Goal: Find contact information: Find contact information

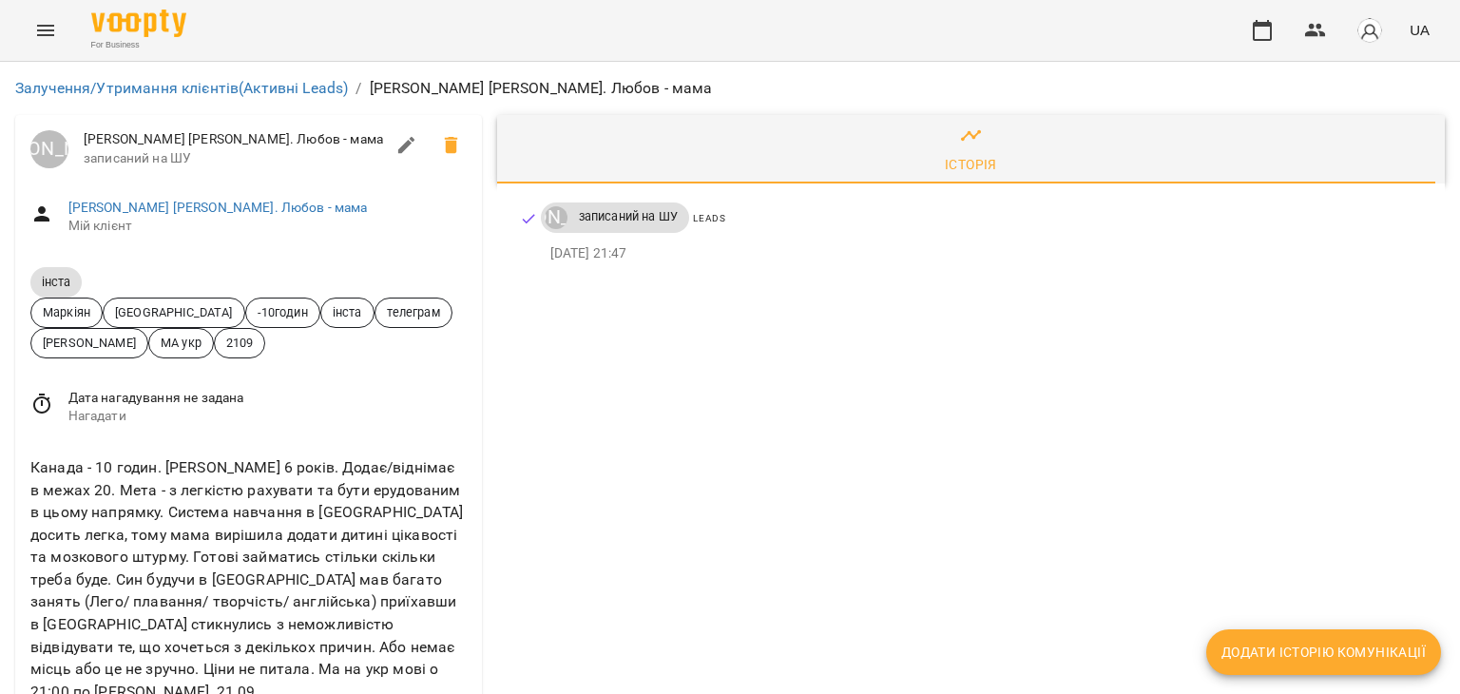
scroll to position [285, 0]
drag, startPoint x: 201, startPoint y: 419, endPoint x: 22, endPoint y: 430, distance: 179.0
click at [22, 441] on div "Канада - 10 годин. [PERSON_NAME] 6 років. Додає/віднімає в межах 20. Мета - з л…" at bounding box center [248, 609] width 467 height 337
drag, startPoint x: 19, startPoint y: 605, endPoint x: 161, endPoint y: 600, distance: 141.7
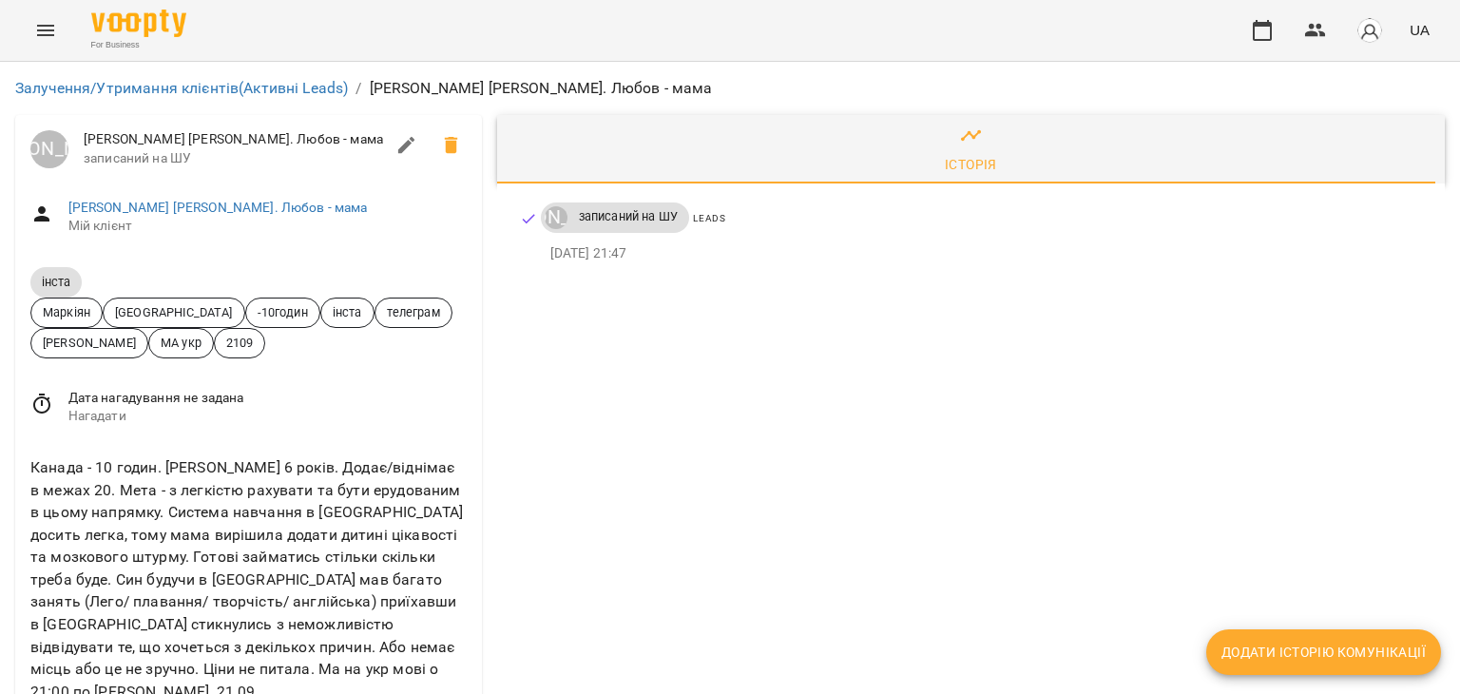
click at [161, 600] on div "Канада - 10 годин. [PERSON_NAME] 6 років. Додає/віднімає в межах 20. Мета - з л…" at bounding box center [248, 609] width 467 height 337
copy link "[PHONE_NUMBER]"
click at [373, 452] on div "Канада - 10 годин. [PERSON_NAME] 6 років. Додає/віднімає в межах 20. Мета - з л…" at bounding box center [249, 579] width 444 height 254
drag, startPoint x: 182, startPoint y: 99, endPoint x: 377, endPoint y: 122, distance: 196.1
click at [377, 183] on div "[PERSON_NAME] [PERSON_NAME]. Любов - мама Мій клієнт" at bounding box center [248, 216] width 467 height 67
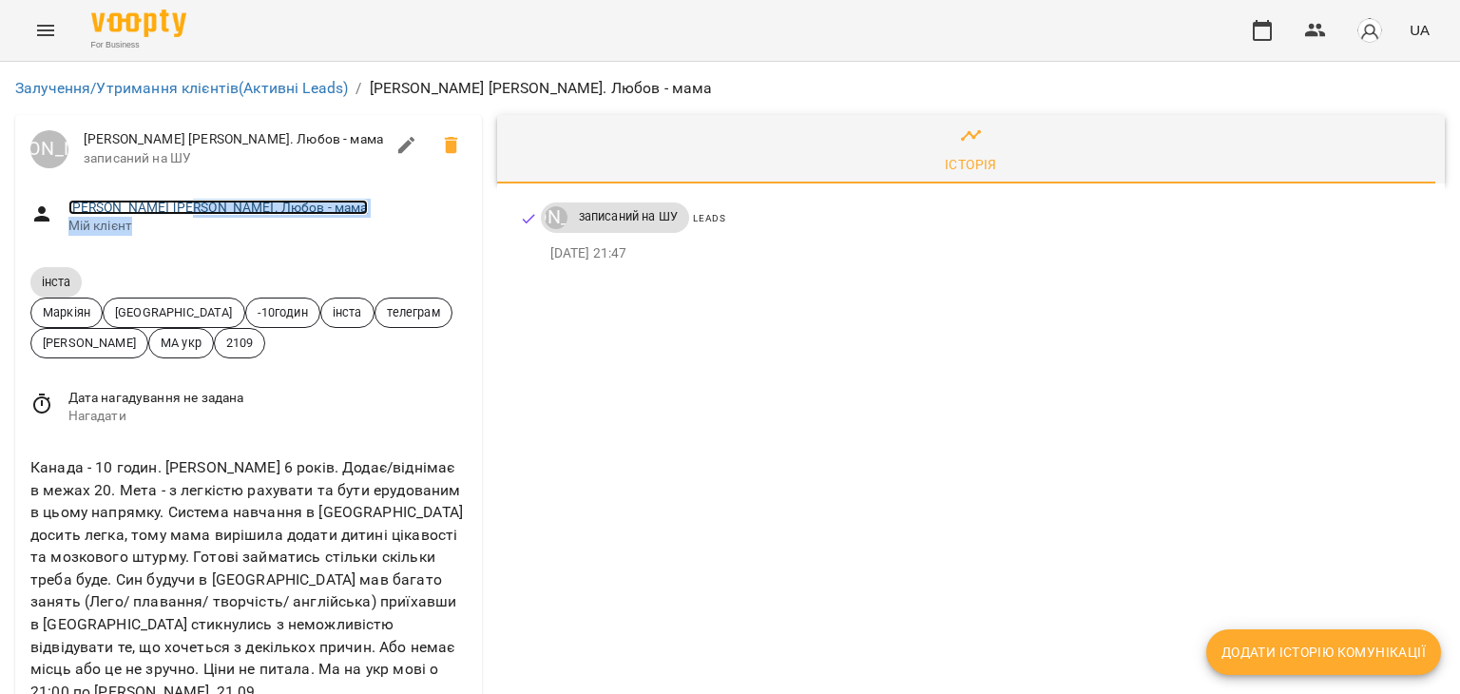
copy div "[PERSON_NAME]. Любов - мама Мій клієнт"
drag, startPoint x: 166, startPoint y: 605, endPoint x: 19, endPoint y: 612, distance: 147.4
click at [19, 612] on div "Канада - 10 годин. [PERSON_NAME] 6 років. Додає/віднімає в межах 20. Мета - з л…" at bounding box center [248, 609] width 467 height 337
copy link "[PHONE_NUMBER]"
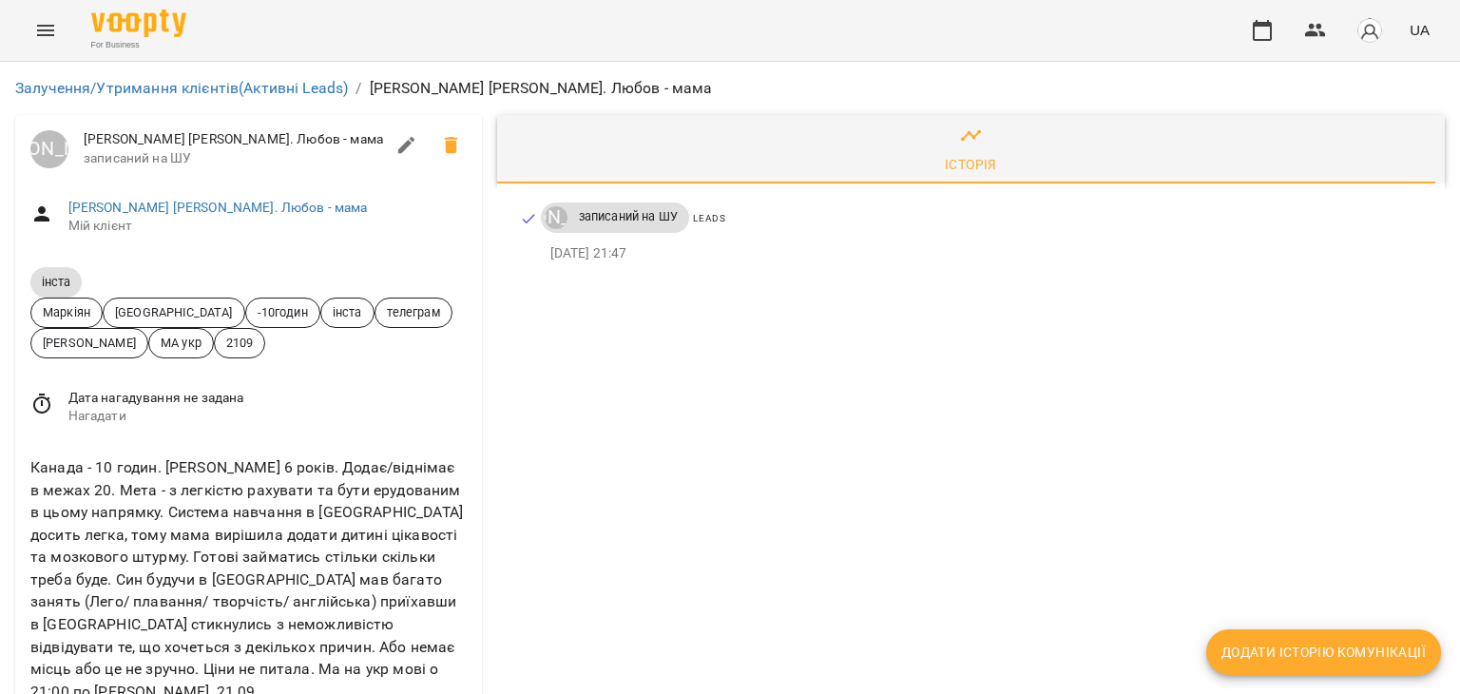
click at [145, 452] on div "Канада - 10 годин. [PERSON_NAME] 6 років. Додає/віднімає в межах 20. Мета - з л…" at bounding box center [249, 579] width 444 height 254
drag, startPoint x: 190, startPoint y: 94, endPoint x: 360, endPoint y: 115, distance: 171.4
click at [360, 183] on div "[PERSON_NAME] [PERSON_NAME]. Любов - мама Мій клієнт" at bounding box center [248, 216] width 467 height 67
copy link "[PERSON_NAME]. Любов - мама"
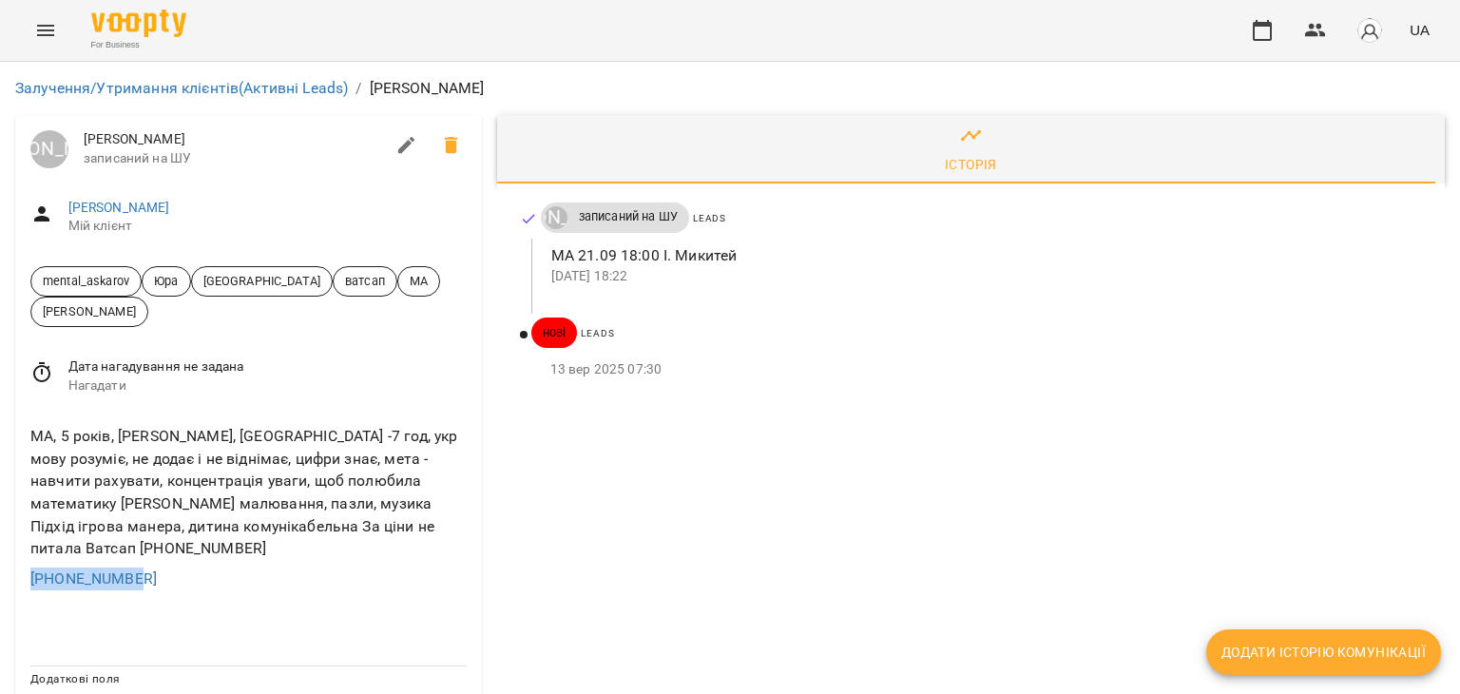
drag, startPoint x: 164, startPoint y: 560, endPoint x: 7, endPoint y: 566, distance: 157.9
copy link "+14377558207"
click at [387, 575] on div "МА, 5 років, Анастасія, Канада -7 год, укр мову розуміє, не додає і не віднімає…" at bounding box center [248, 507] width 467 height 195
drag, startPoint x: 118, startPoint y: 434, endPoint x: 189, endPoint y: 423, distance: 72.2
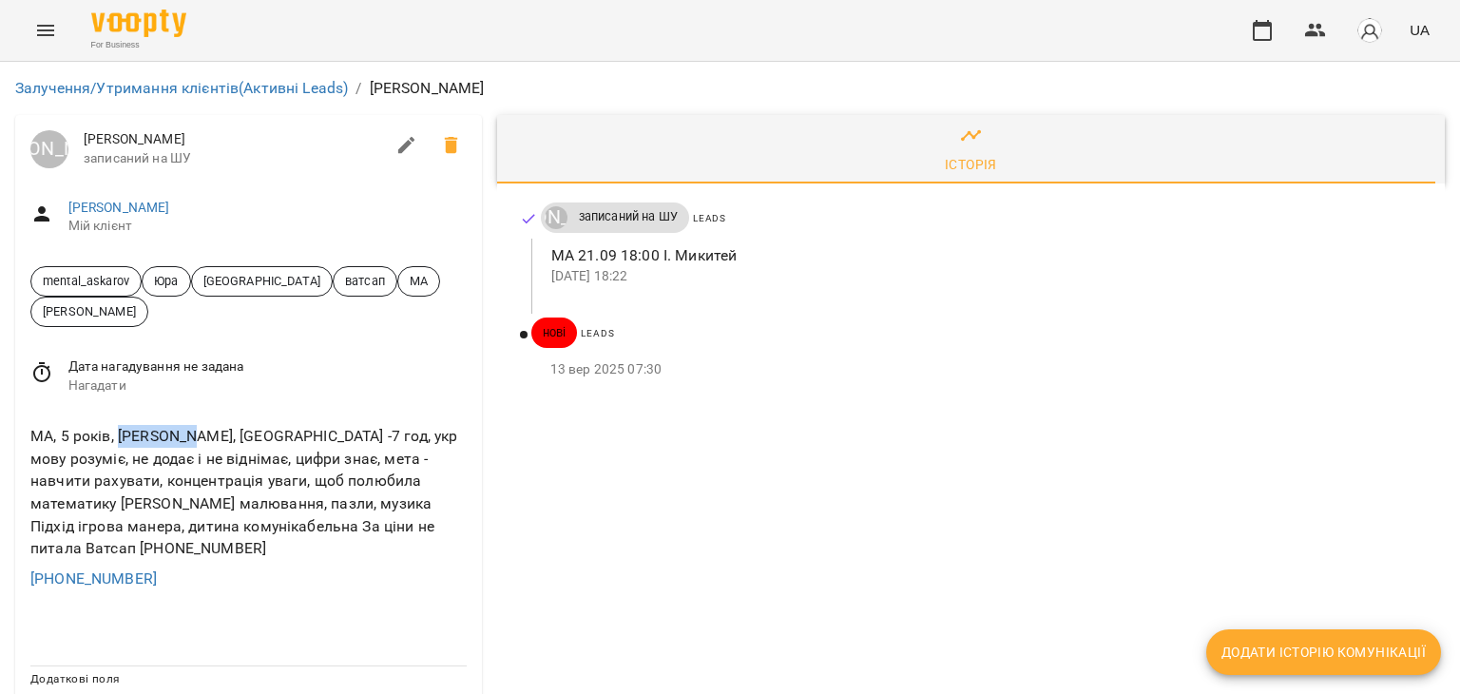
click at [189, 423] on div "МА, 5 років, Анастасія, Канада -7 год, укр мову розуміє, не додає і не віднімає…" at bounding box center [249, 492] width 444 height 142
copy div "Анастасія"
click at [319, 463] on div "МА, 5 років, Анастасія, Канада -7 год, укр мову розуміє, не додає і не віднімає…" at bounding box center [249, 492] width 444 height 142
